Goal: Register for event/course

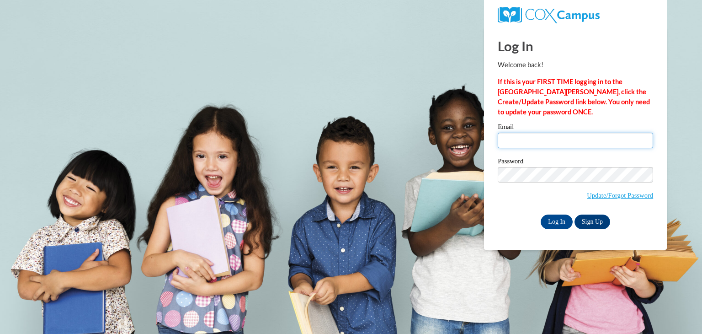
click at [528, 143] on input "Email" at bounding box center [575, 141] width 155 height 16
type input "bridgetteanissa@gmail.com"
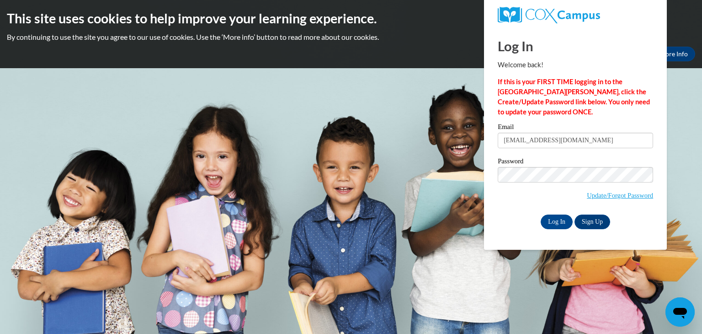
click at [518, 195] on span "Update/Forgot Password" at bounding box center [575, 186] width 155 height 38
click at [554, 224] on input "Log In" at bounding box center [557, 221] width 32 height 15
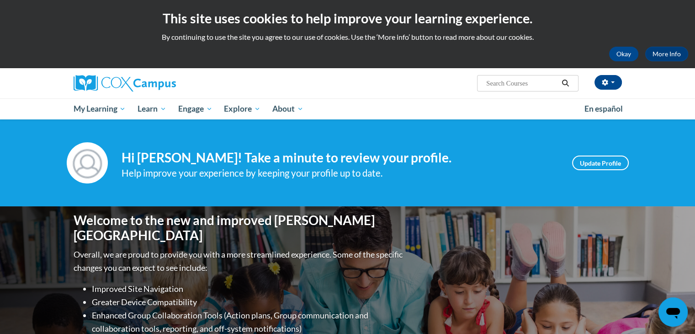
click at [513, 78] on input "Search..." at bounding box center [522, 83] width 73 height 11
click at [510, 83] on input "Search..." at bounding box center [522, 83] width 73 height 11
paste input "Documents and Resources Module"
type input "Documents and Resources Module"
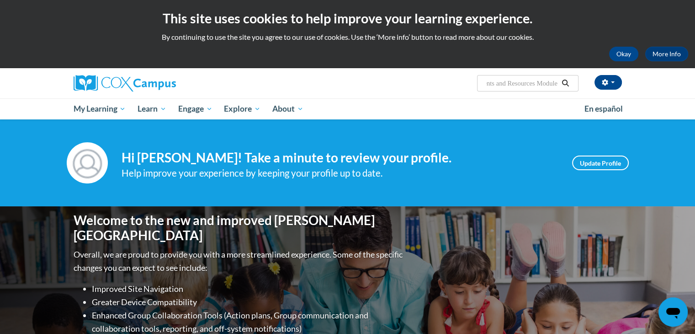
scroll to position [0, 0]
click at [563, 82] on icon "Search" at bounding box center [565, 83] width 7 height 7
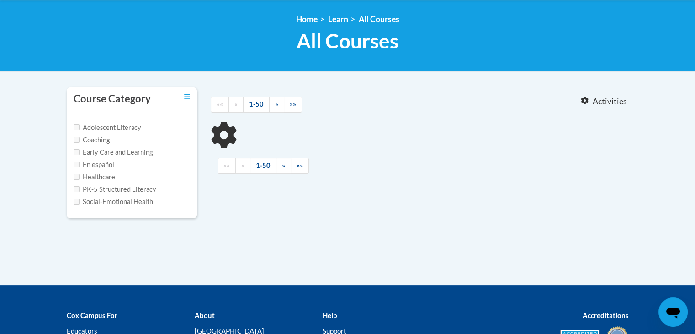
scroll to position [122, 0]
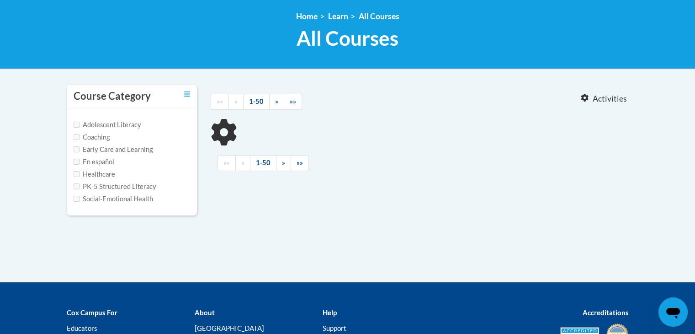
type input "Documents and Resources Module"
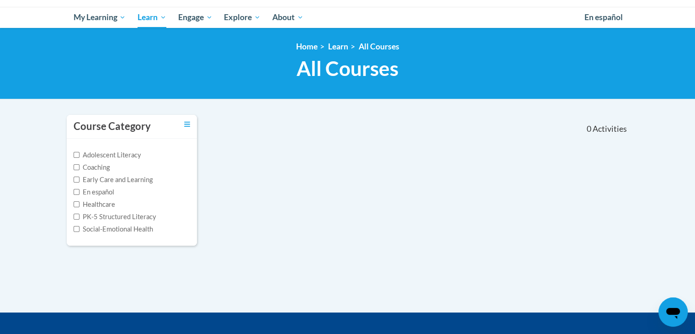
scroll to position [0, 0]
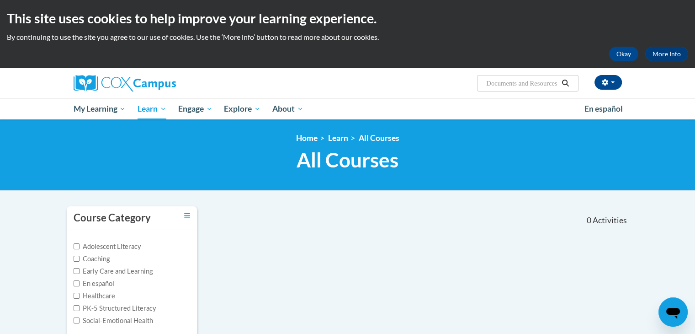
click at [534, 80] on input "Documents and Resources Module" at bounding box center [522, 83] width 73 height 11
paste input "Response to Intervention"
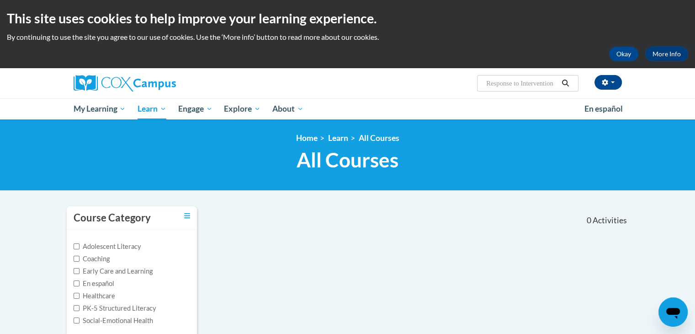
scroll to position [0, 3]
type input "Response to Intervention"
click at [569, 82] on icon "Search" at bounding box center [565, 83] width 8 height 7
type input "Response to Intervention"
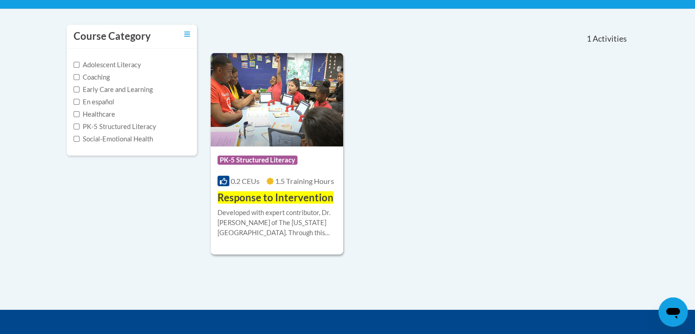
scroll to position [183, 0]
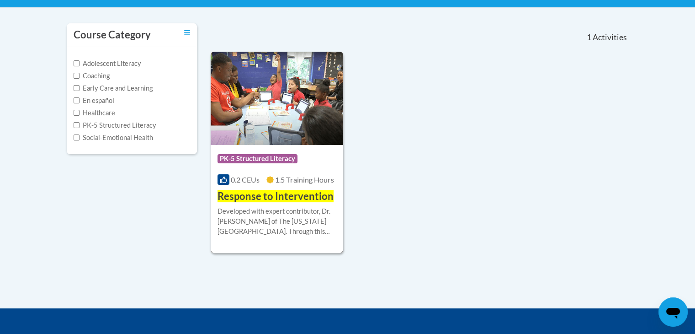
click at [271, 149] on div "Course Category: PK-5 Structured Literacy 0.2 CEUs 1.5 Training Hours COURSE Re…" at bounding box center [277, 174] width 133 height 59
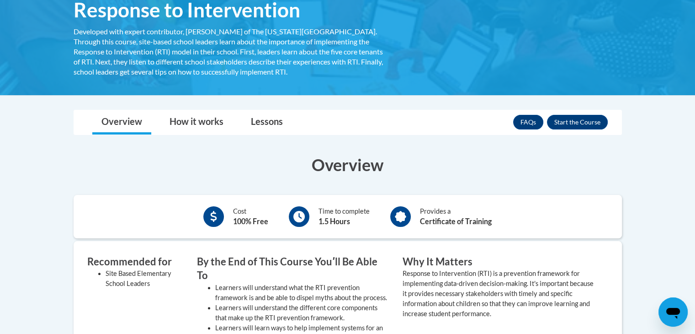
scroll to position [159, 0]
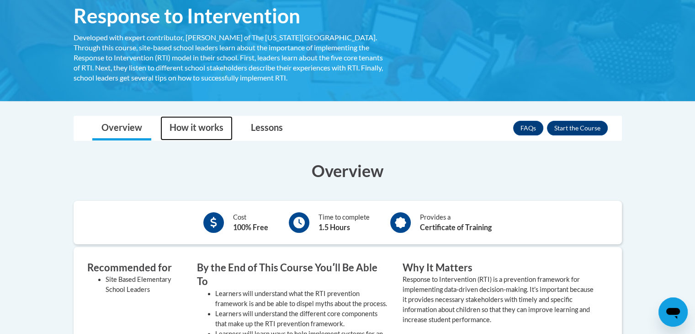
click at [200, 127] on link "How it works" at bounding box center [196, 128] width 72 height 24
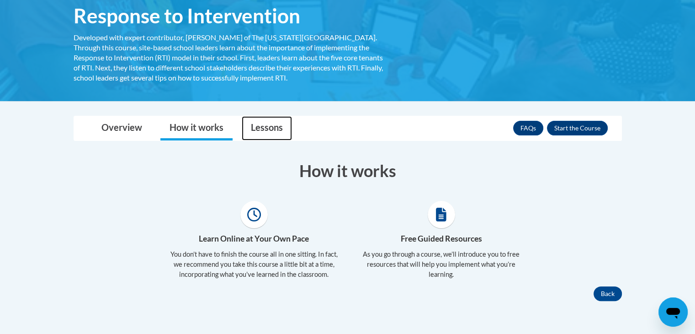
click at [262, 124] on link "Lessons" at bounding box center [267, 128] width 50 height 24
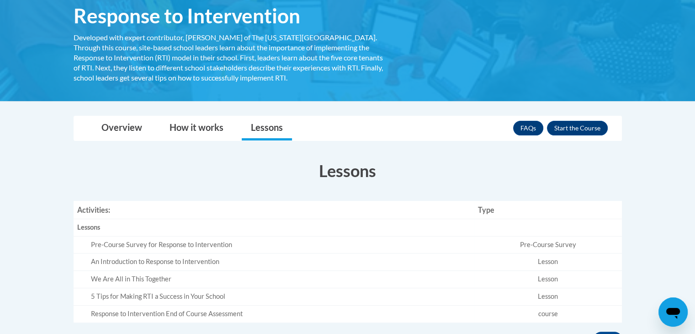
click at [680, 141] on body "This site uses cookies to help improve your learning experience. By continuing …" at bounding box center [347, 201] width 695 height 721
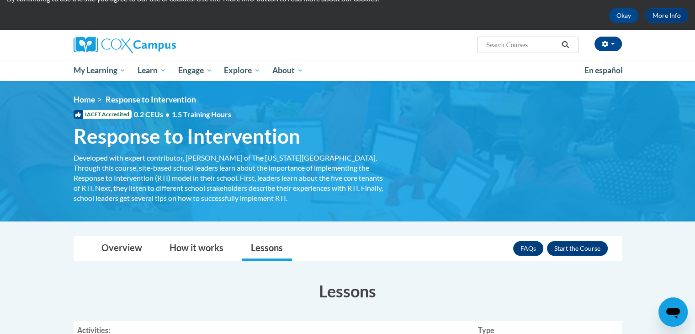
scroll to position [0, 0]
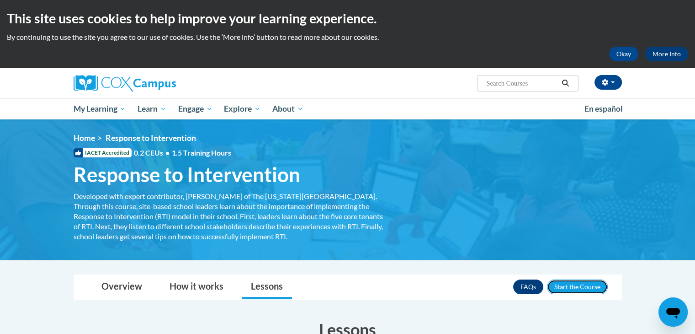
click at [573, 288] on button "Enroll" at bounding box center [577, 286] width 61 height 15
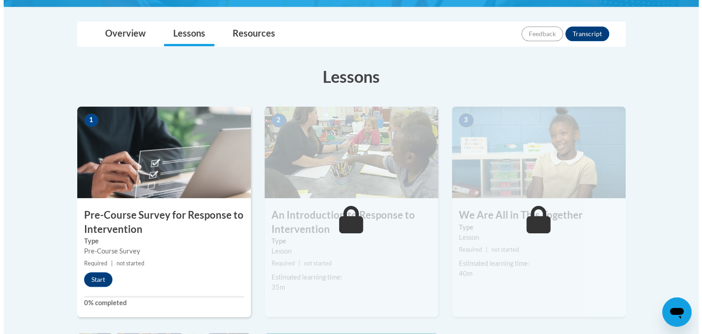
scroll to position [190, 0]
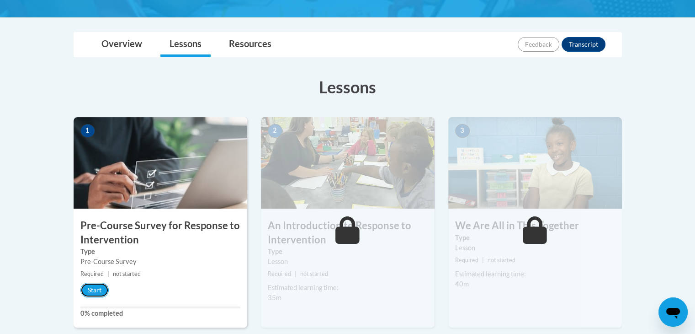
click at [91, 286] on button "Start" at bounding box center [94, 290] width 28 height 15
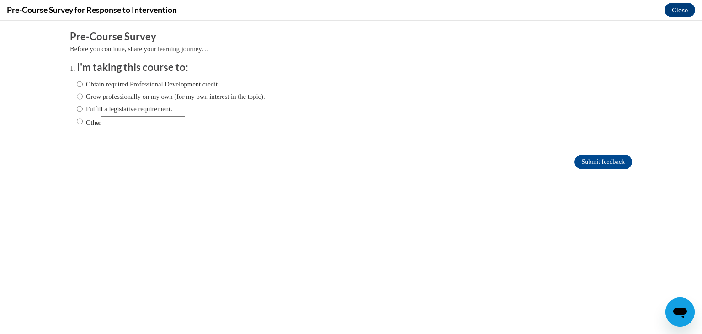
scroll to position [0, 0]
click at [169, 83] on label "Obtain required Professional Development credit." at bounding box center [148, 84] width 143 height 10
click at [83, 83] on input "Obtain required Professional Development credit." at bounding box center [80, 84] width 6 height 10
radio input "true"
click at [146, 120] on input "Other" at bounding box center [143, 122] width 84 height 13
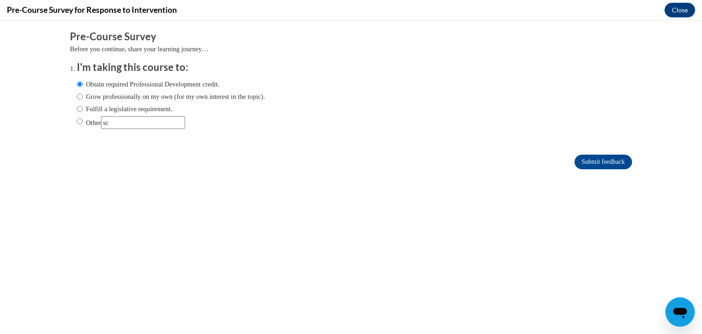
type input "s"
type input "for school"
click at [598, 162] on input "Submit feedback" at bounding box center [604, 162] width 58 height 15
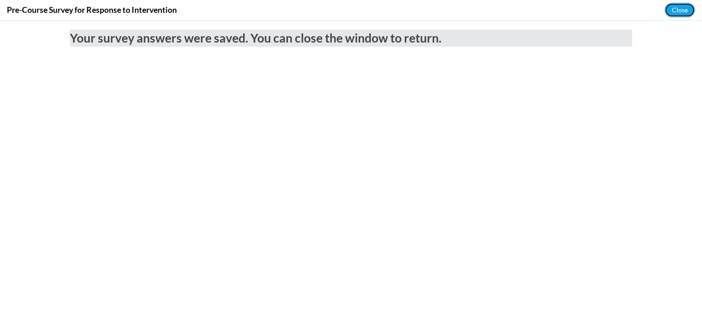
click at [675, 7] on button "Close" at bounding box center [680, 10] width 31 height 15
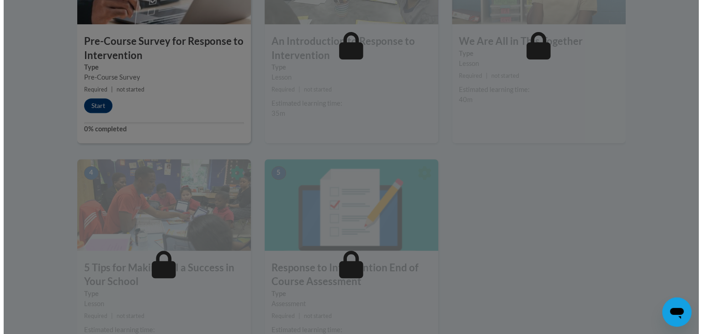
scroll to position [344, 0]
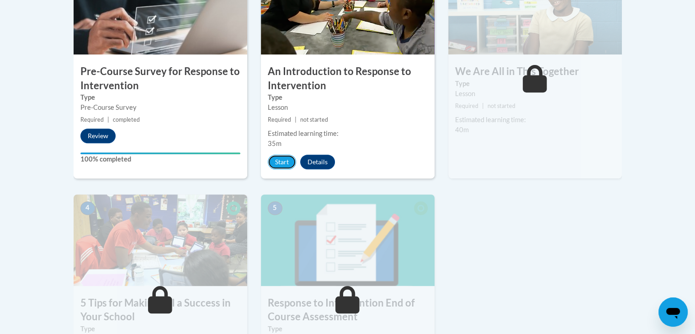
click at [280, 164] on button "Start" at bounding box center [282, 162] width 28 height 15
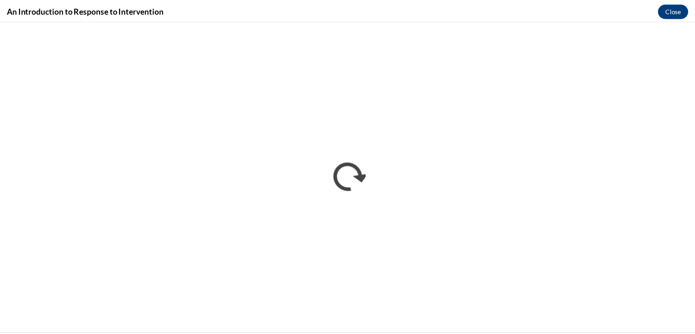
scroll to position [0, 0]
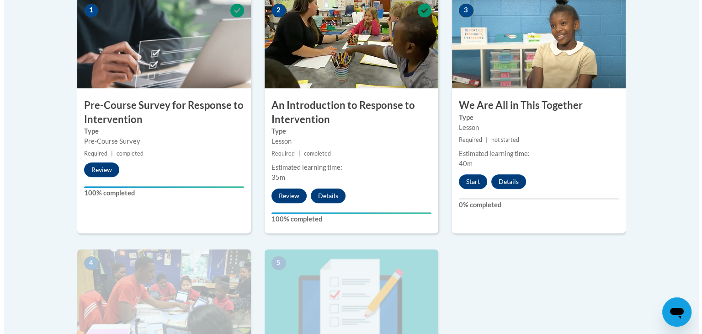
scroll to position [310, 0]
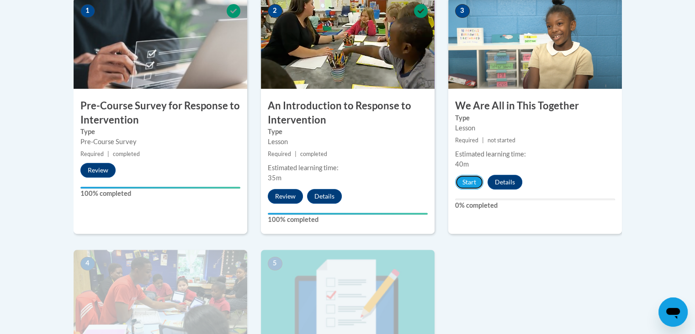
click at [468, 181] on button "Start" at bounding box center [469, 182] width 28 height 15
